Goal: Ask a question

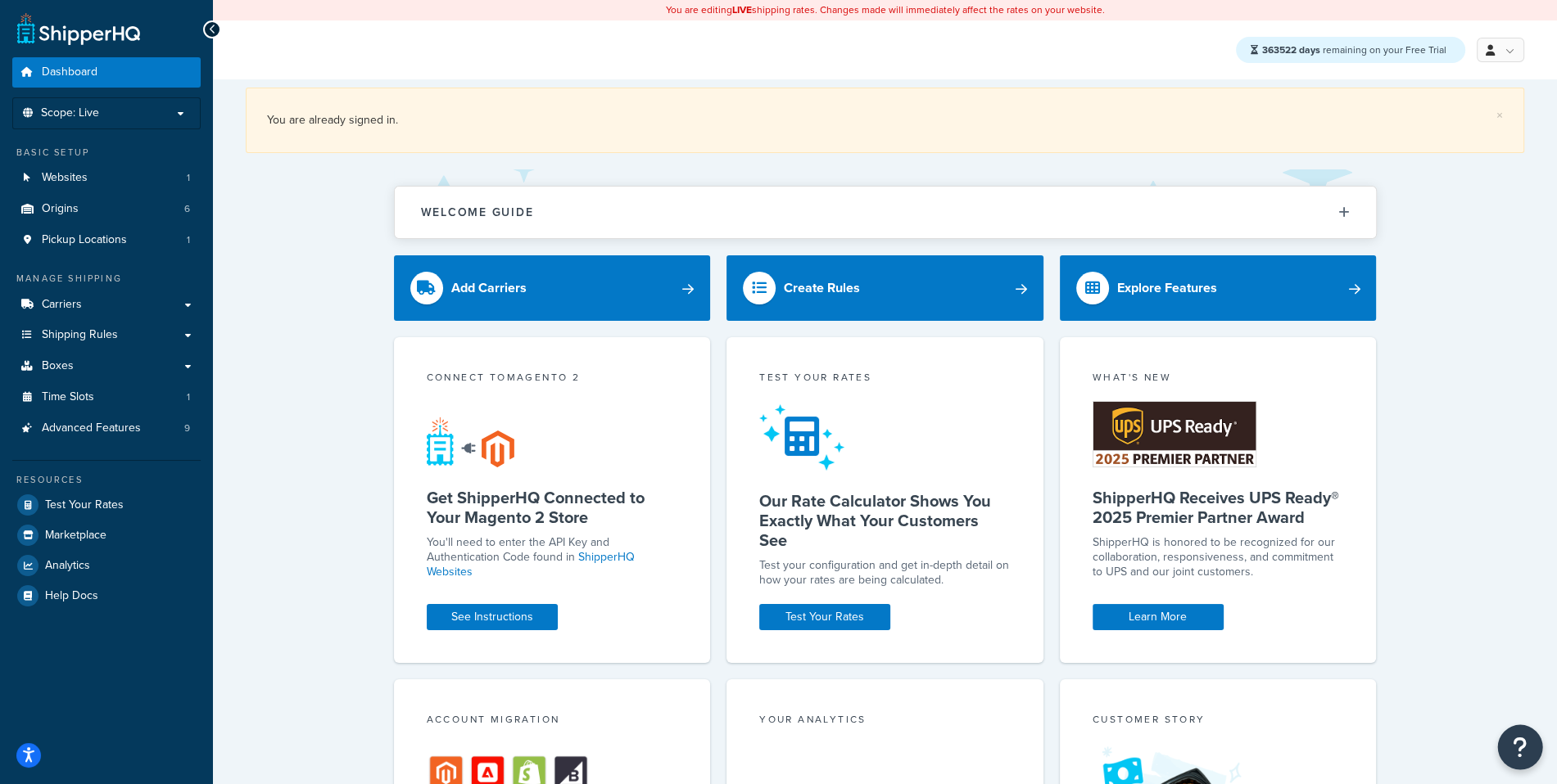
click at [1517, 748] on icon "Open Resource Center" at bounding box center [1521, 747] width 16 height 23
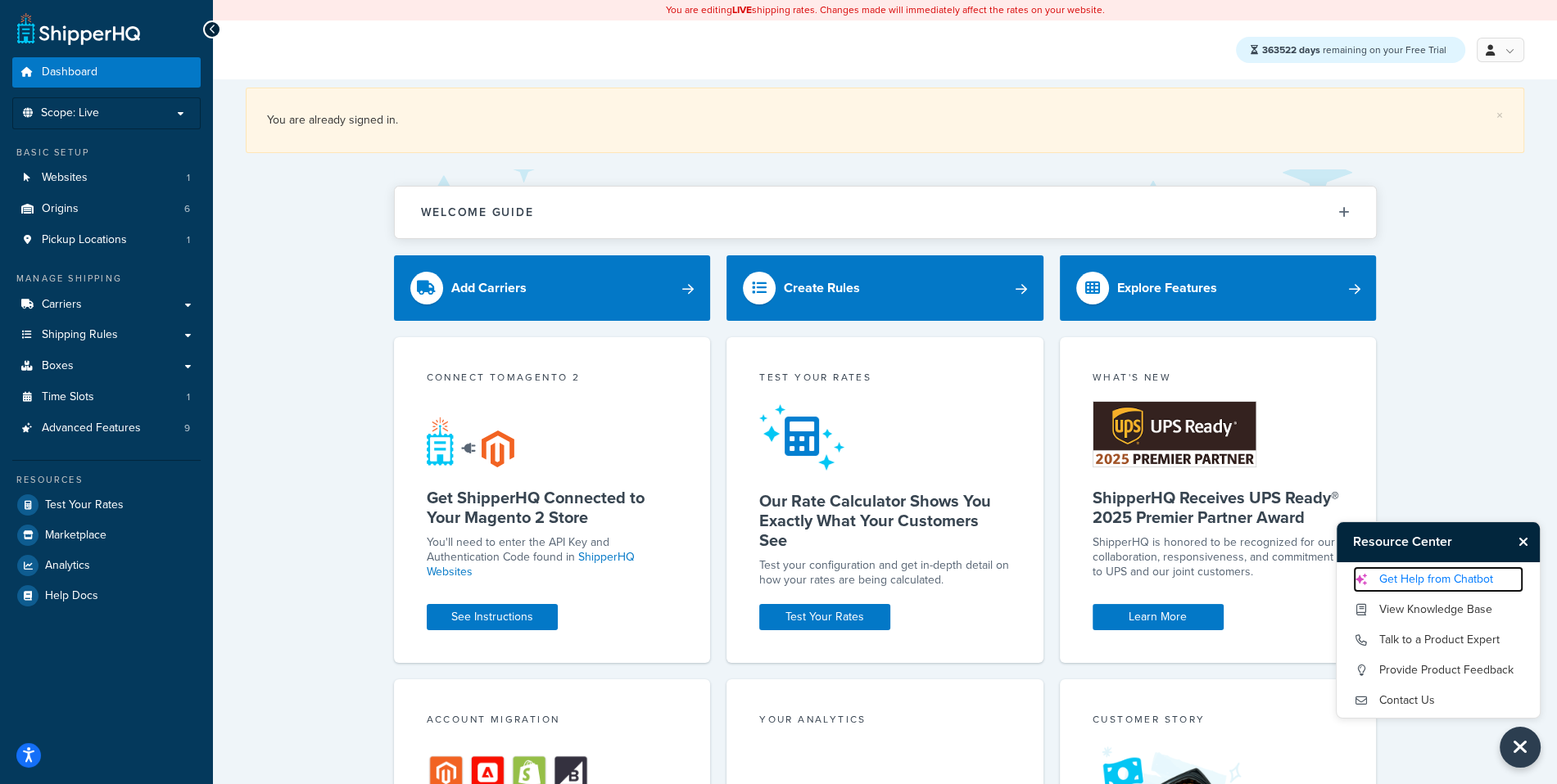
click at [1470, 586] on link "Get Help from Chatbot" at bounding box center [1438, 580] width 171 height 26
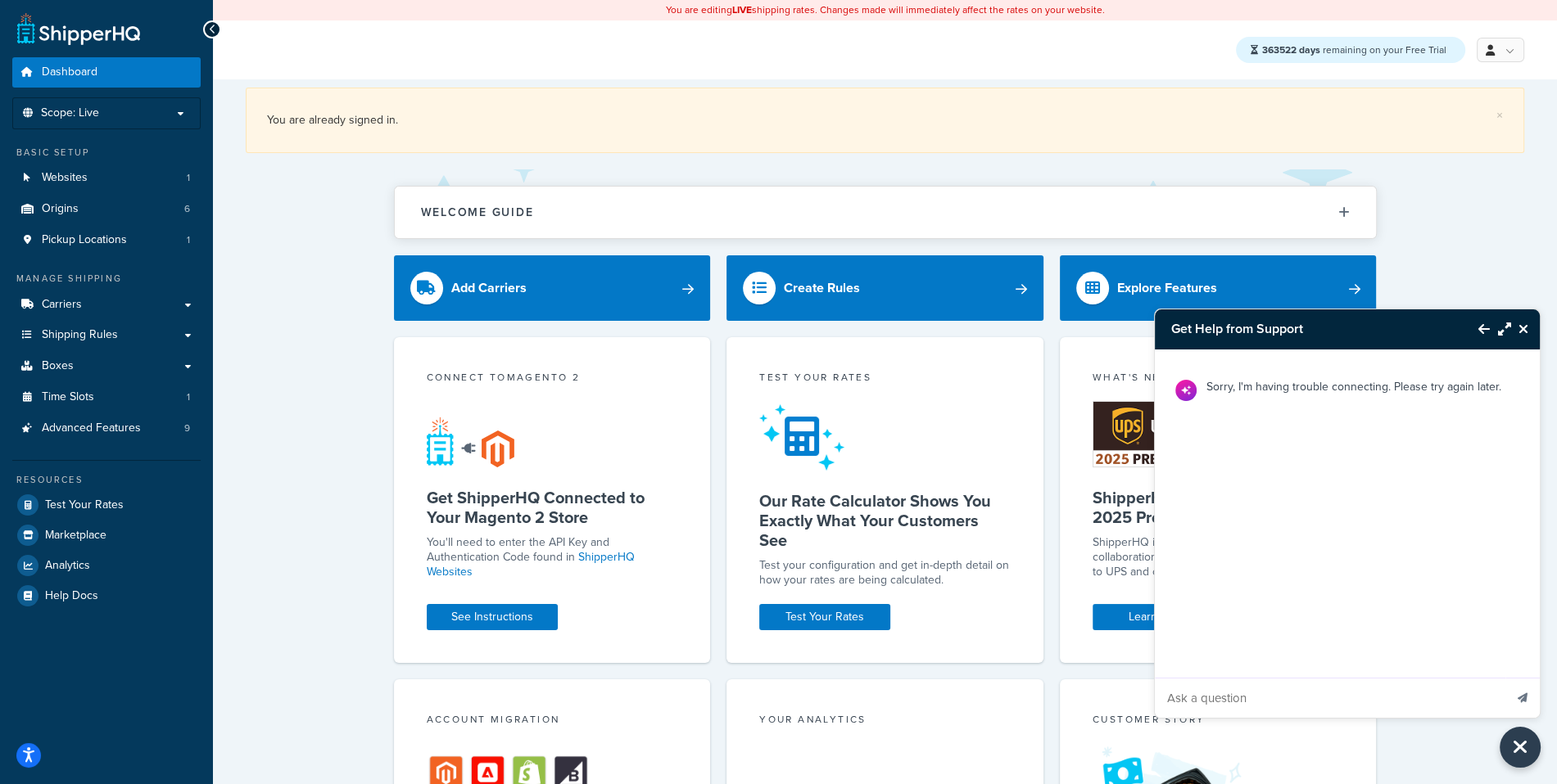
click at [1224, 703] on input "Ask a question" at bounding box center [1329, 697] width 349 height 39
click at [1476, 330] on button "Back to Resource Center" at bounding box center [1476, 329] width 28 height 38
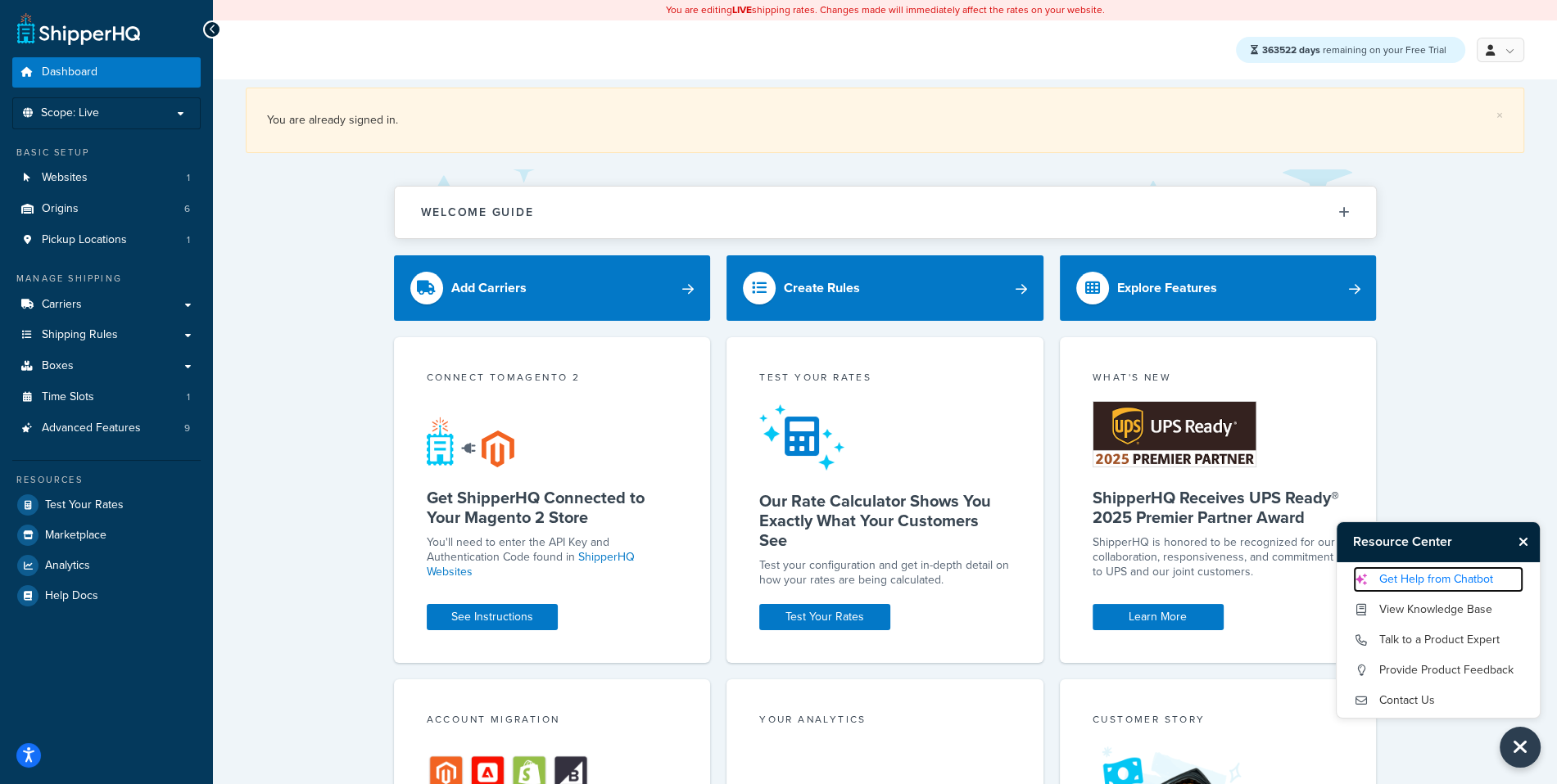
click at [1434, 579] on link "Get Help from Chatbot" at bounding box center [1438, 580] width 171 height 26
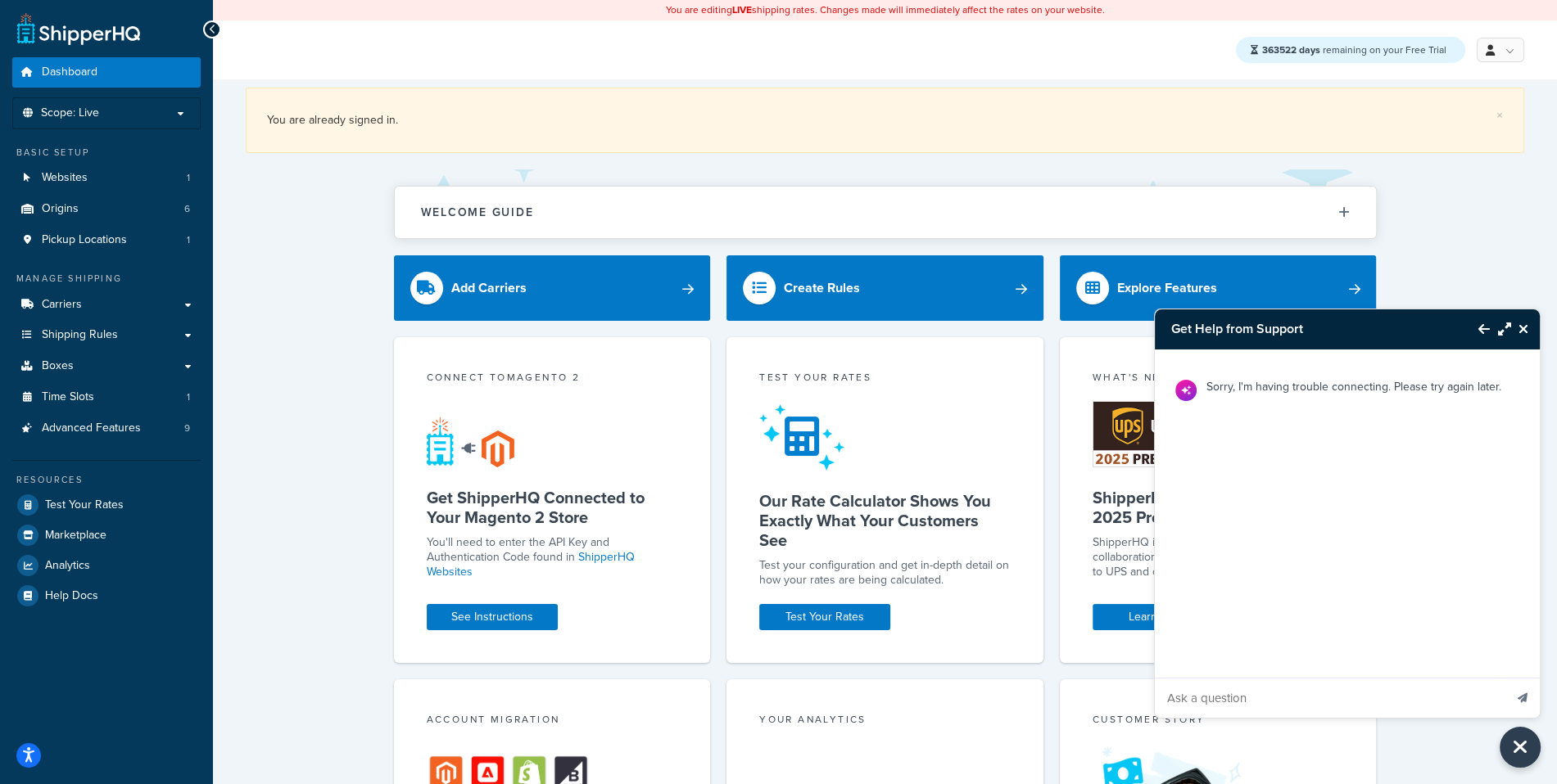
click at [1487, 339] on button "Back to Resource Center" at bounding box center [1476, 329] width 28 height 38
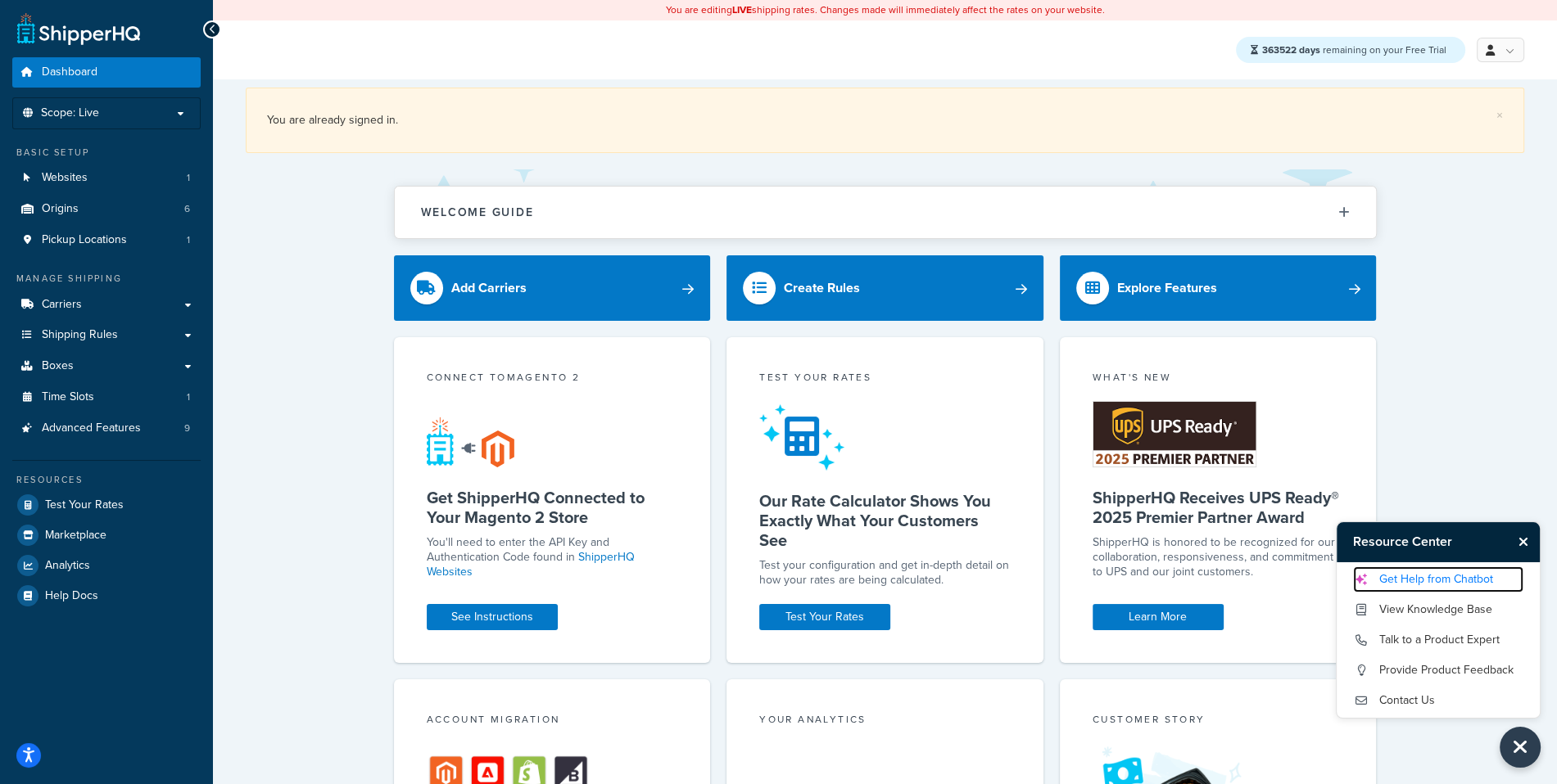
click at [1414, 581] on link "Get Help from Chatbot" at bounding box center [1438, 580] width 171 height 26
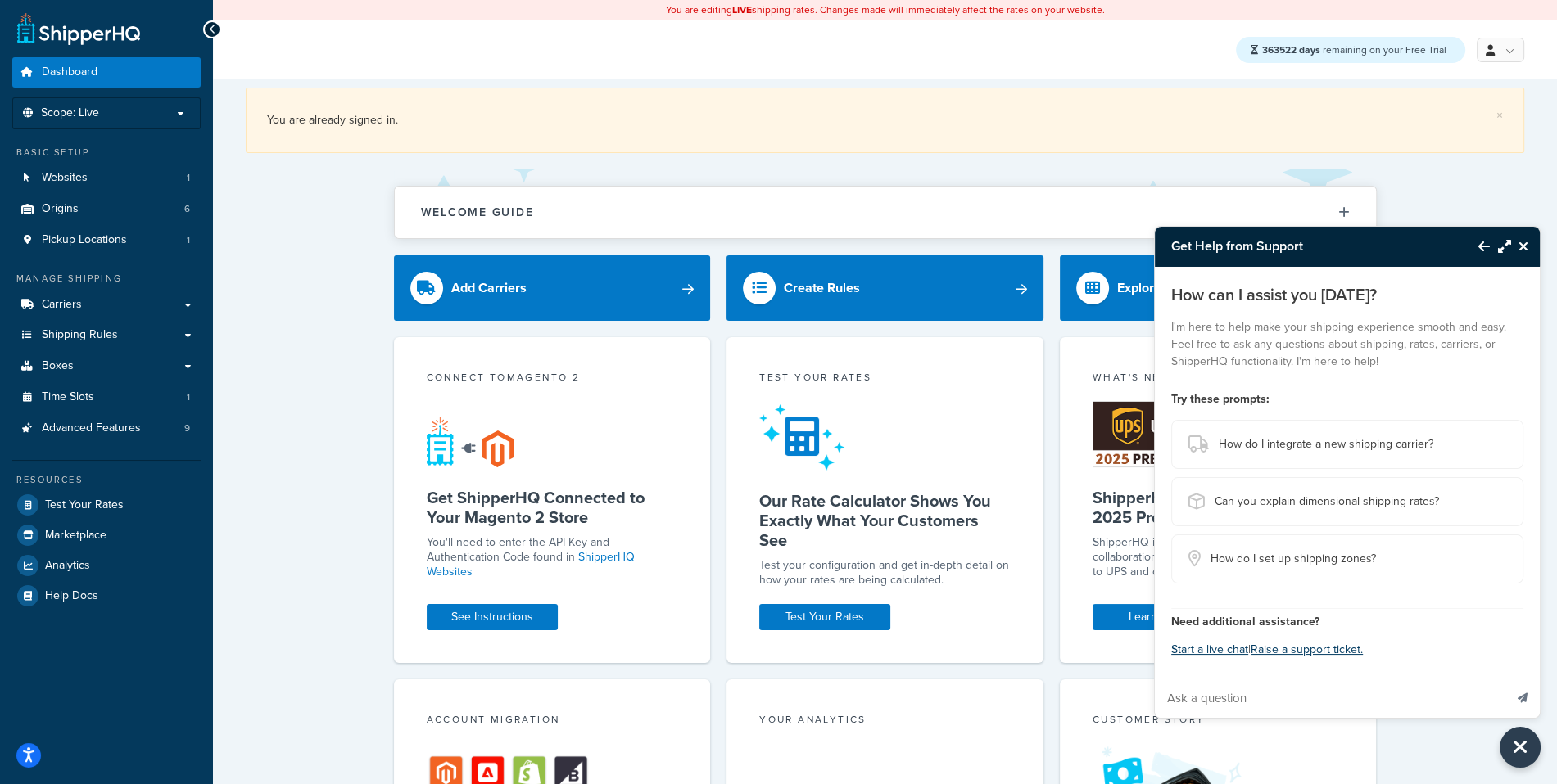
click at [1339, 696] on input "Ask a question" at bounding box center [1329, 697] width 349 height 39
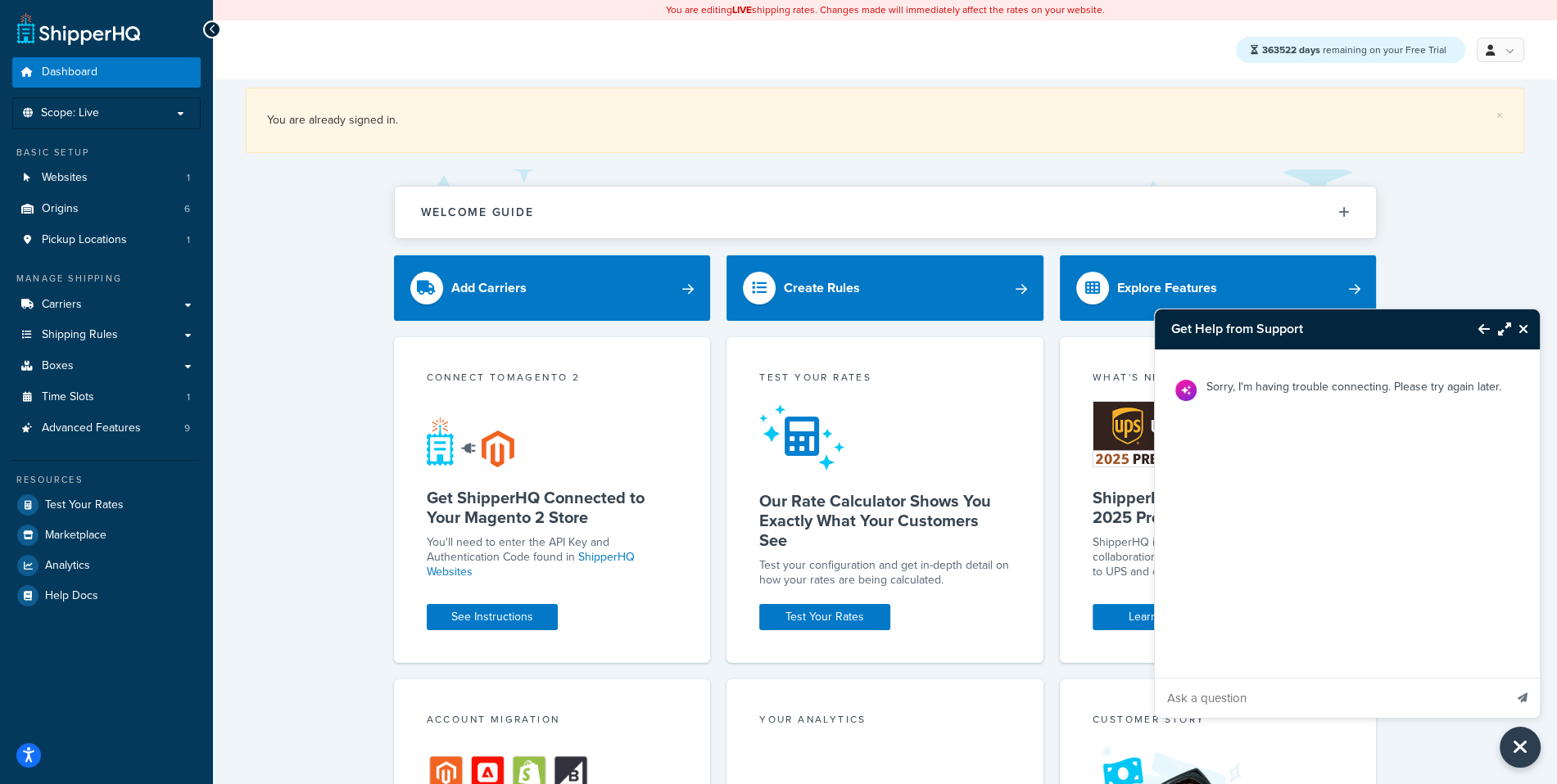
click at [1339, 696] on input "Ask a question" at bounding box center [1329, 697] width 349 height 39
type input "hello"
click at [1505, 677] on button "Send message" at bounding box center [1522, 697] width 34 height 40
click at [1487, 319] on button "Back to Resource Center" at bounding box center [1476, 329] width 28 height 38
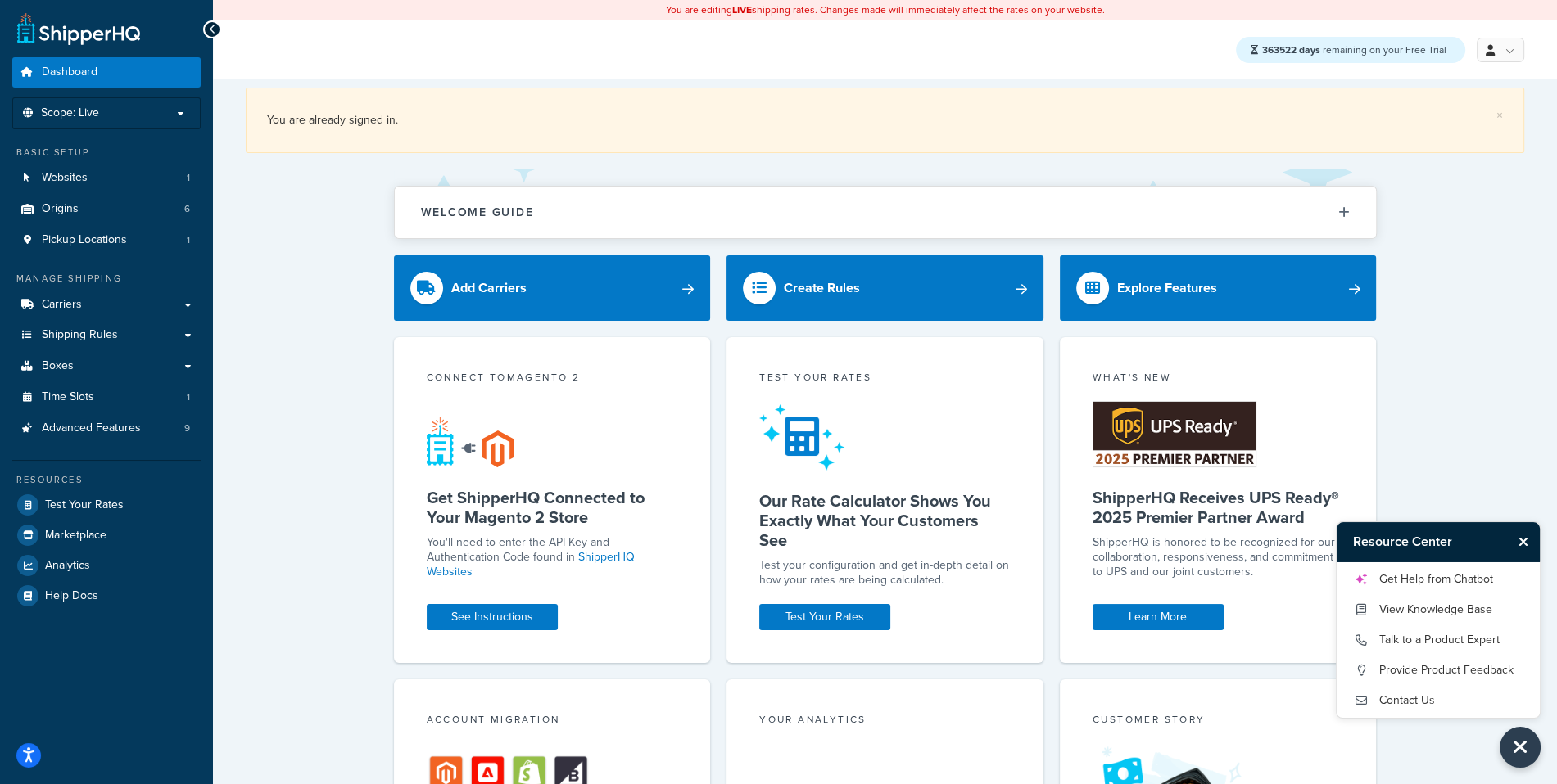
click at [1522, 547] on icon "Close Resource Center" at bounding box center [1523, 542] width 10 height 13
